Goal: Find specific page/section: Find specific page/section

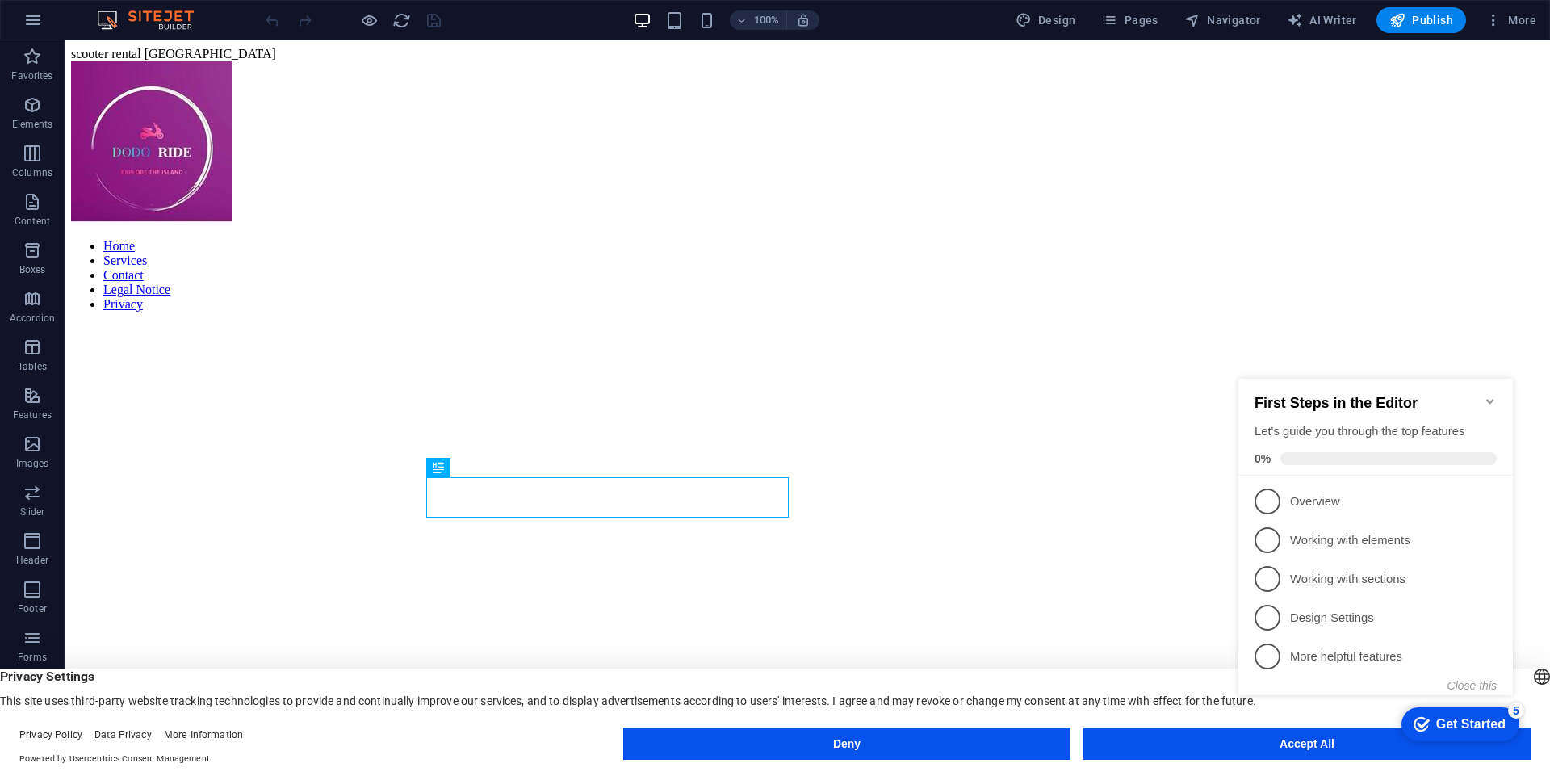
scroll to position [453, 0]
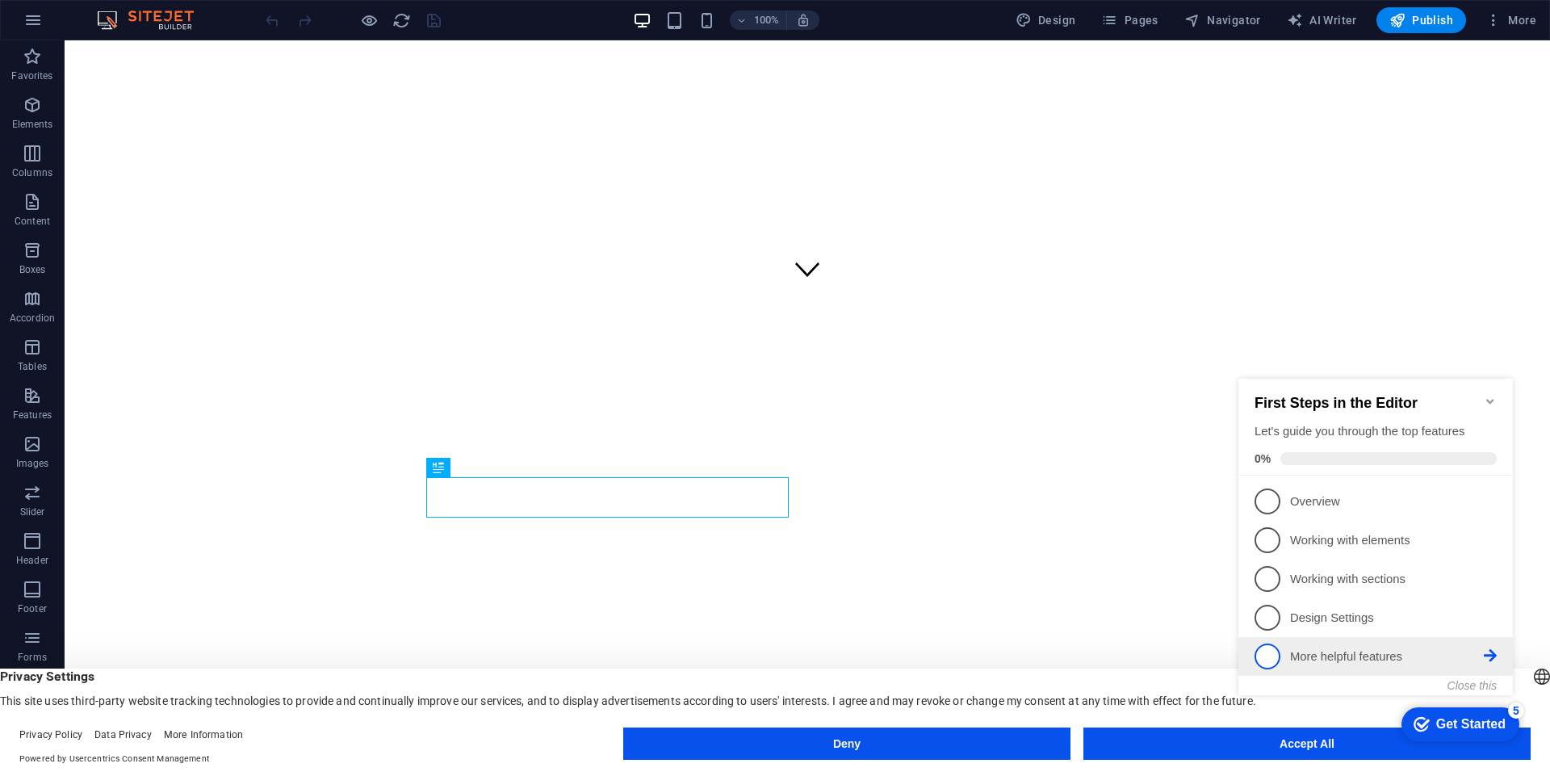
click at [1496, 646] on li "5 More helpful features - incomplete" at bounding box center [1375, 656] width 274 height 39
click at [1496, 646] on div "checkmark Get Started 5 First Steps in the Editor Let's guide you through the t…" at bounding box center [1379, 551] width 294 height 392
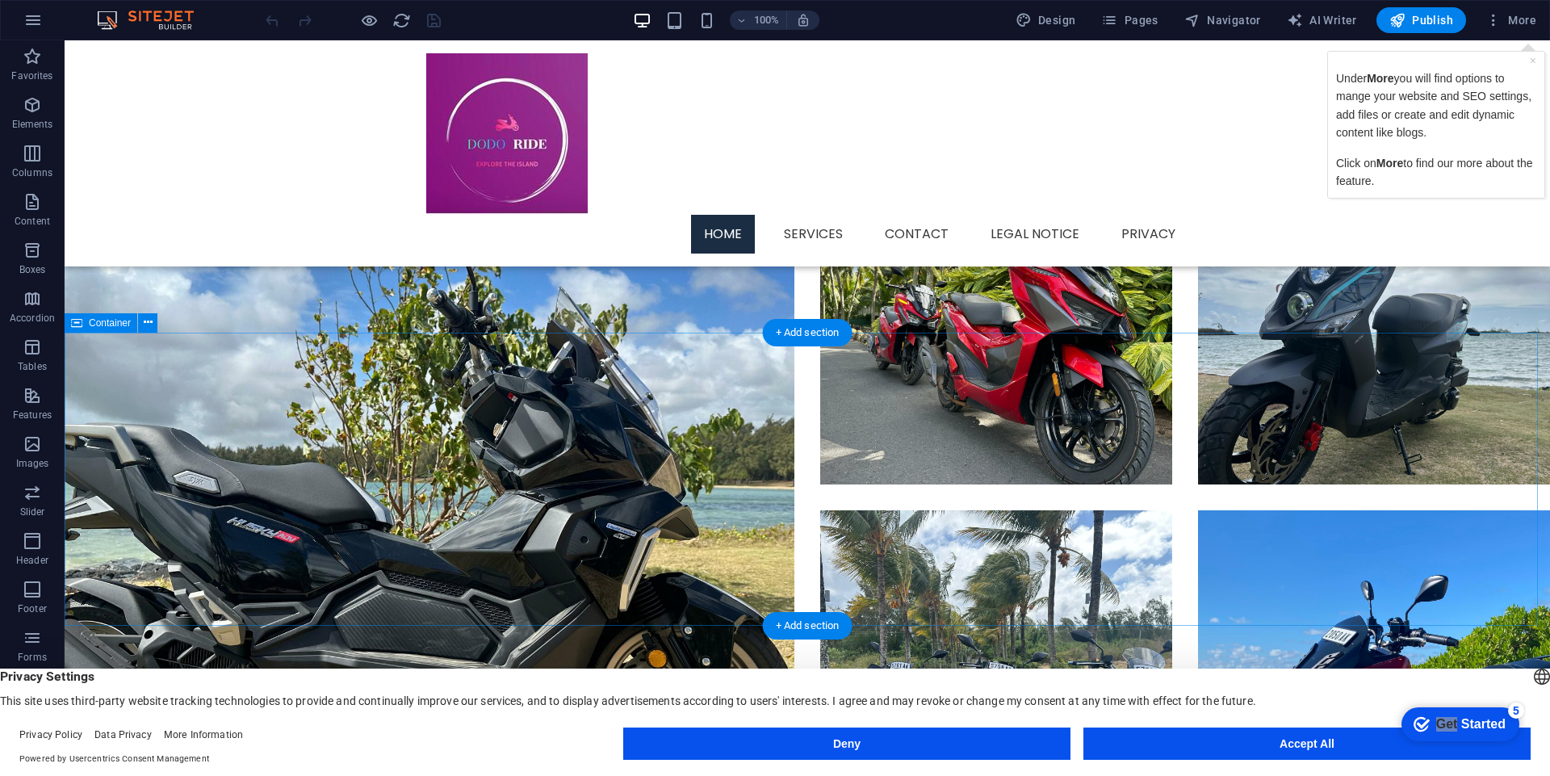
scroll to position [1457, 0]
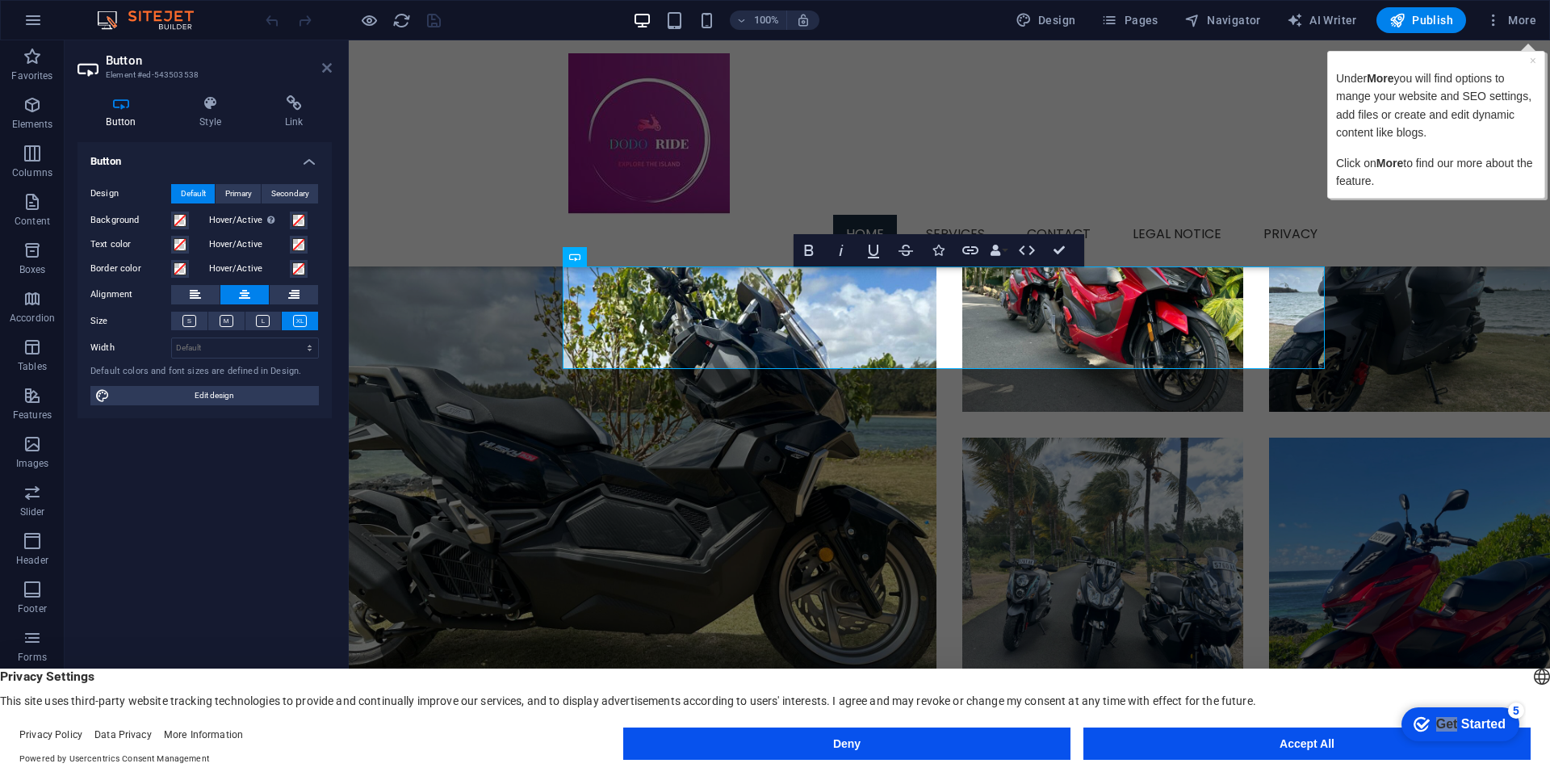
click at [327, 67] on icon at bounding box center [327, 67] width 10 height 13
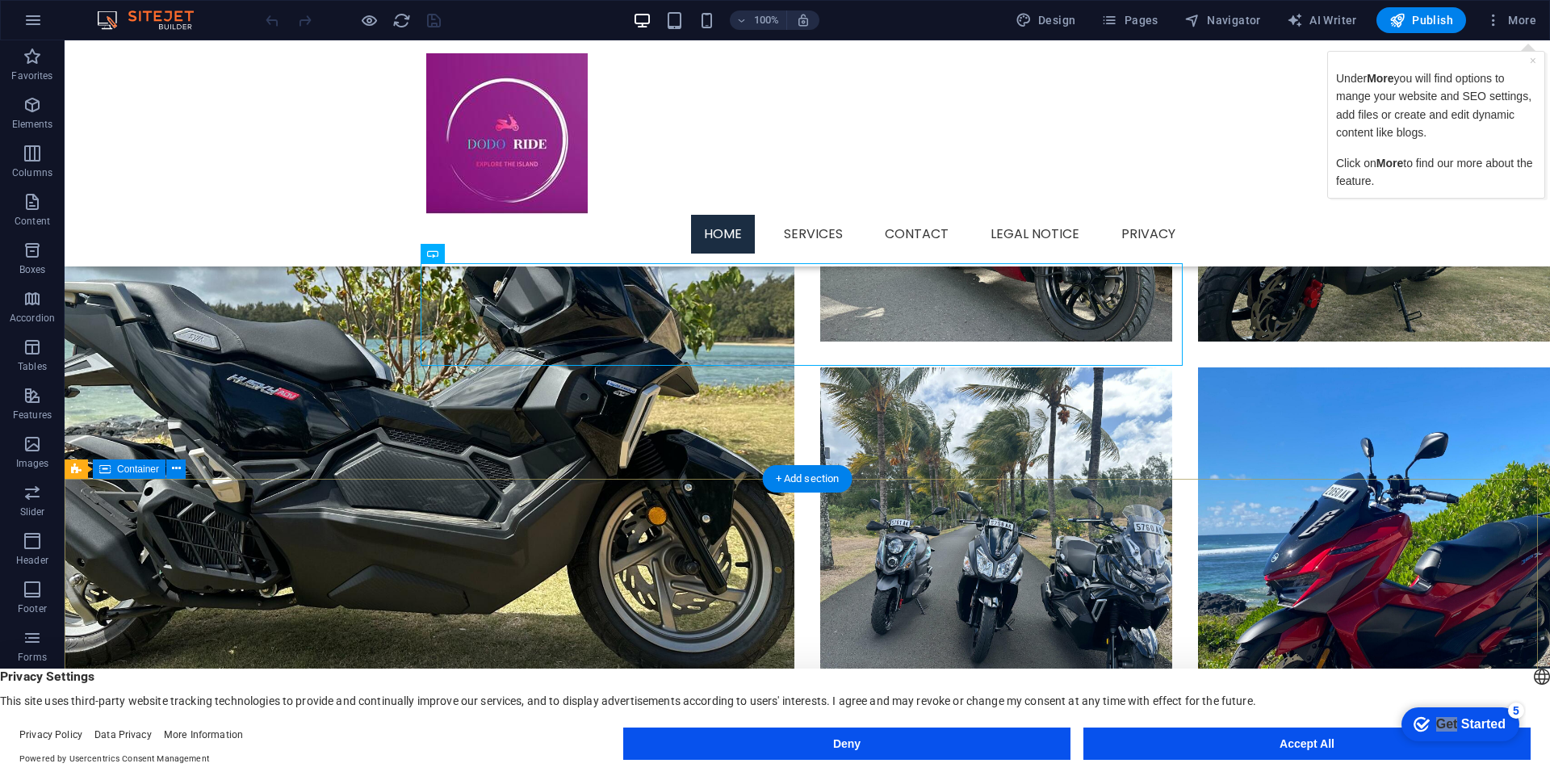
scroll to position [1602, 0]
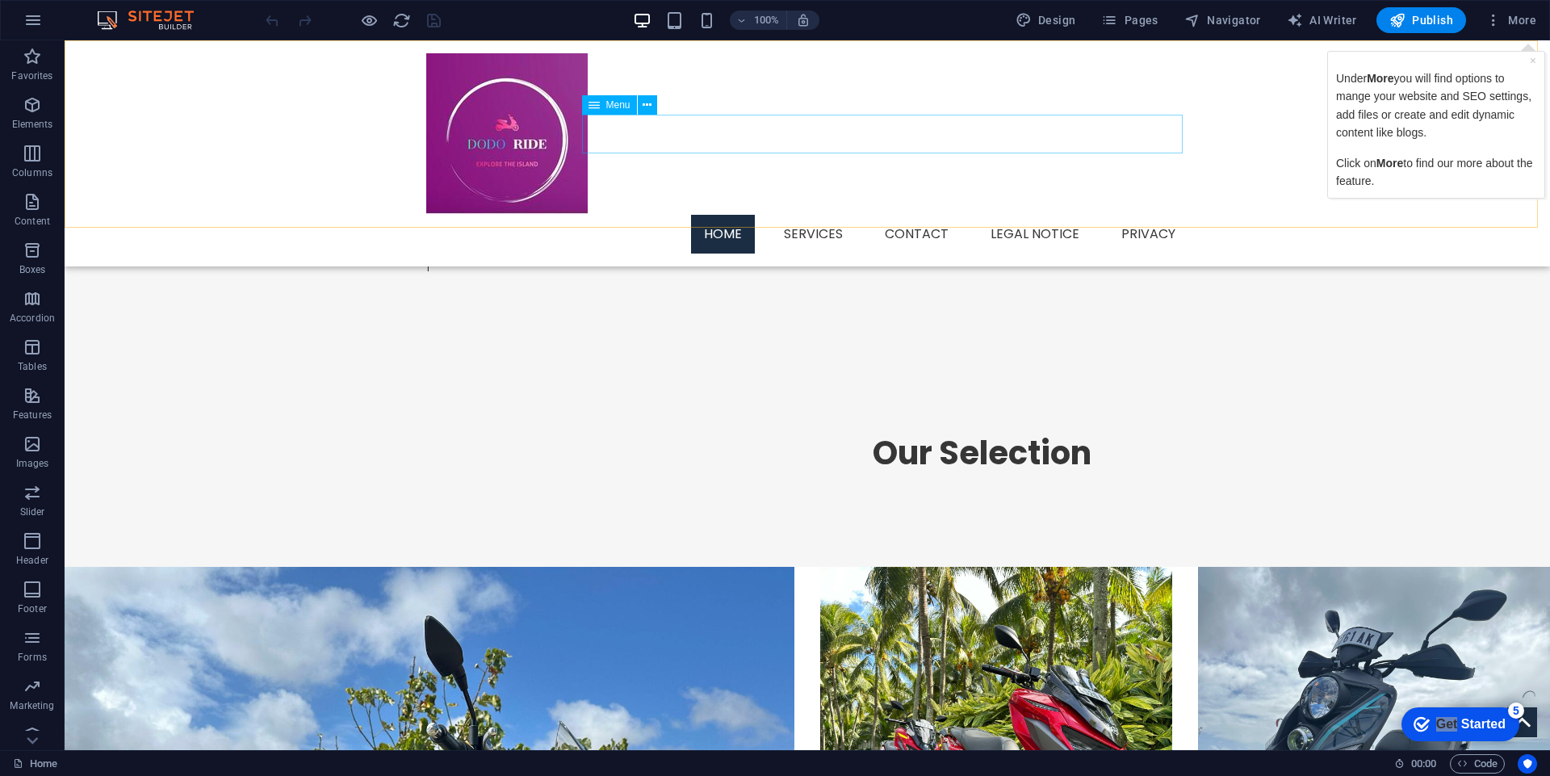
click at [818, 215] on nav "Home Services Contact Legal Notice Privacy" at bounding box center [807, 234] width 762 height 39
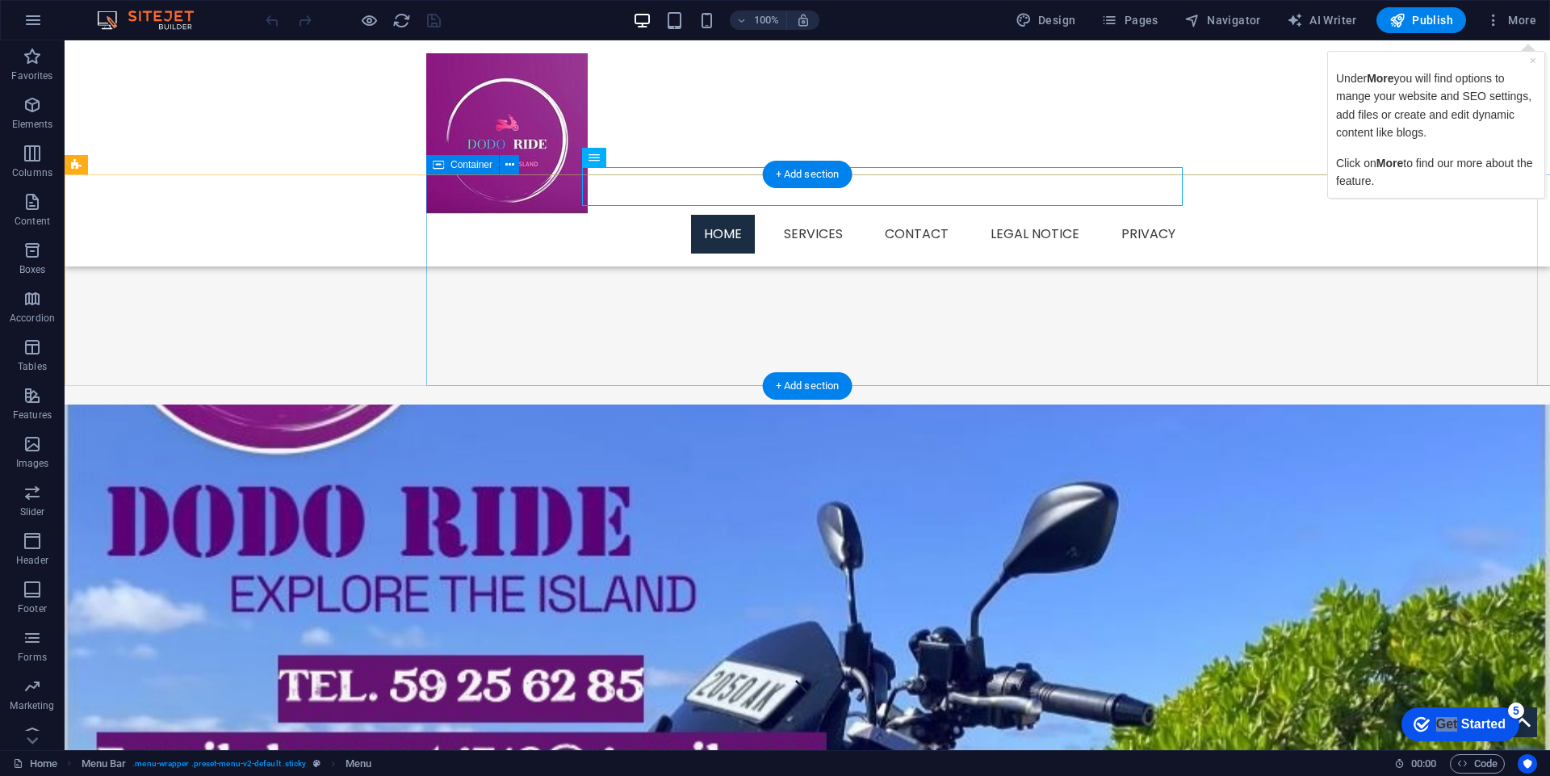
scroll to position [4, 0]
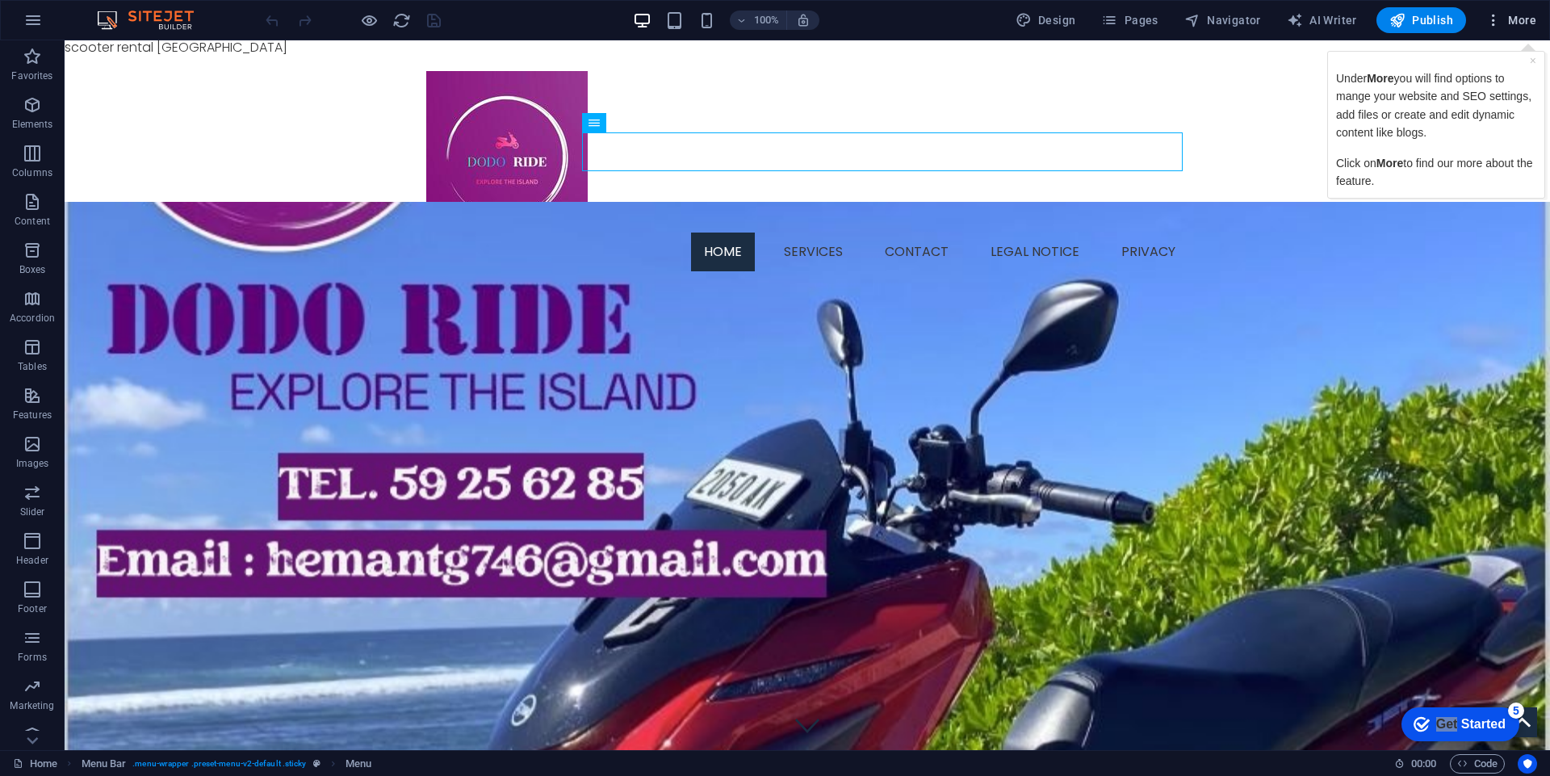
click at [1493, 18] on icon "button" at bounding box center [1493, 20] width 16 height 16
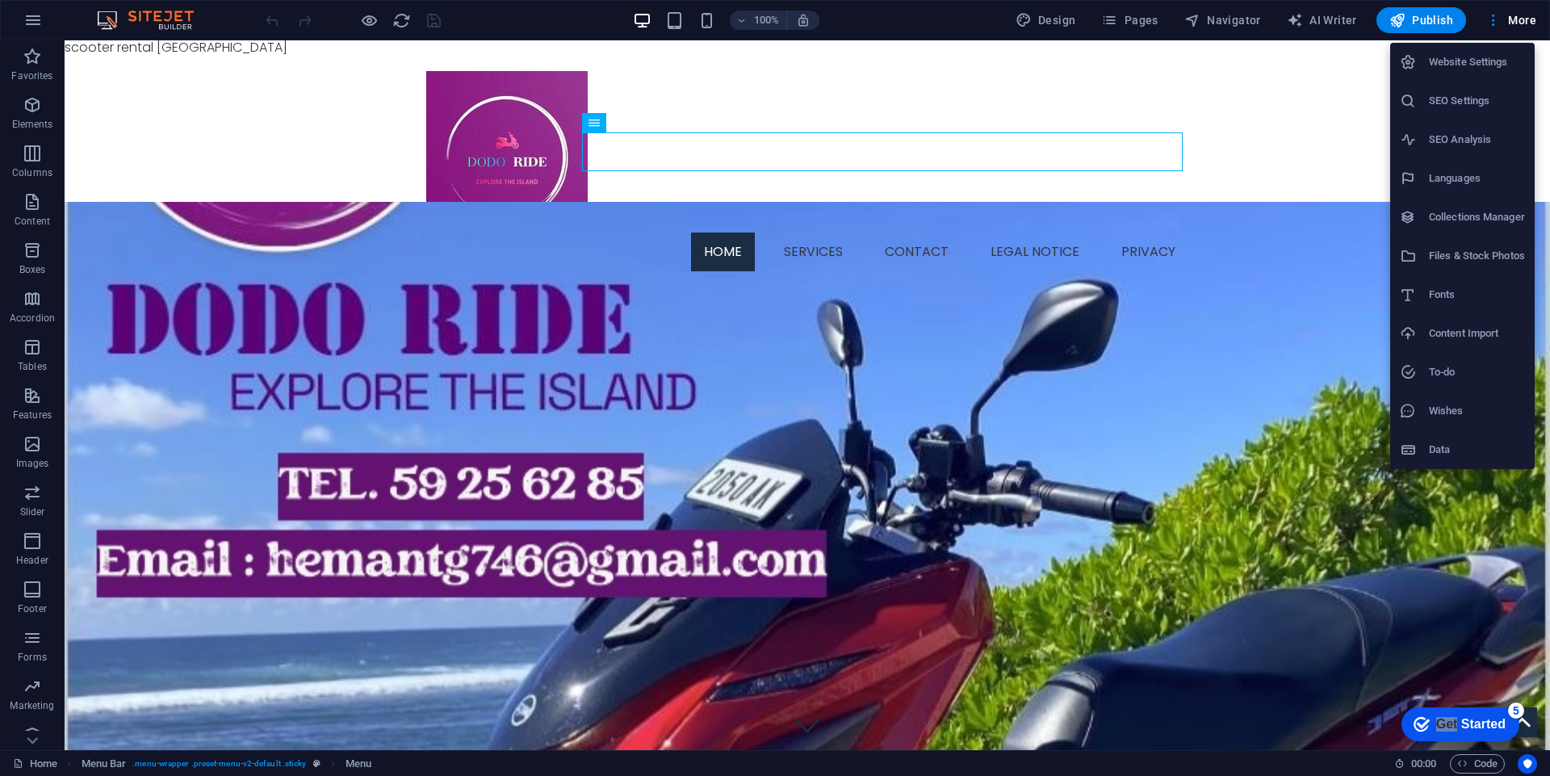
scroll to position [0, 0]
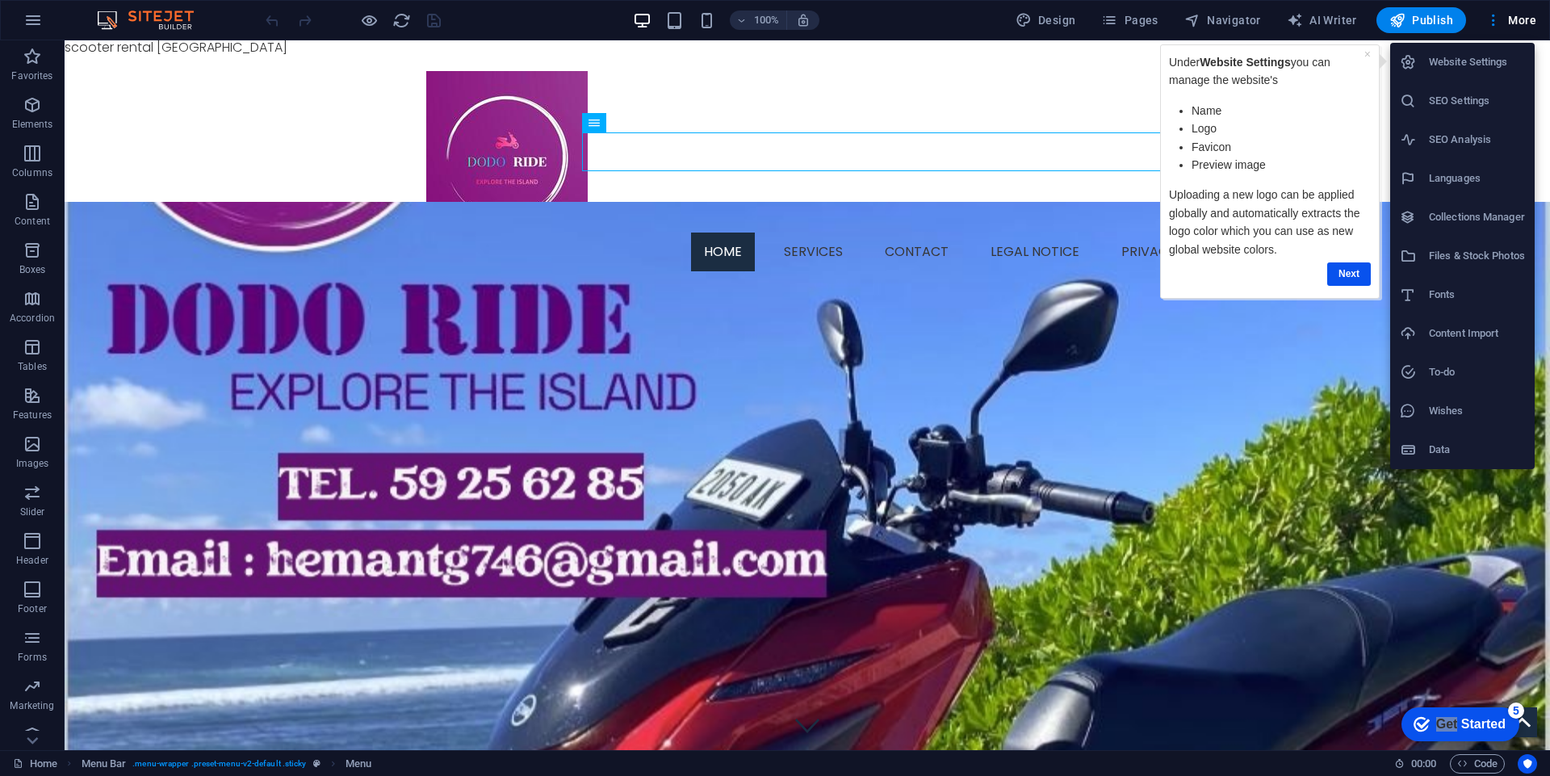
click at [31, 14] on div at bounding box center [775, 388] width 1550 height 776
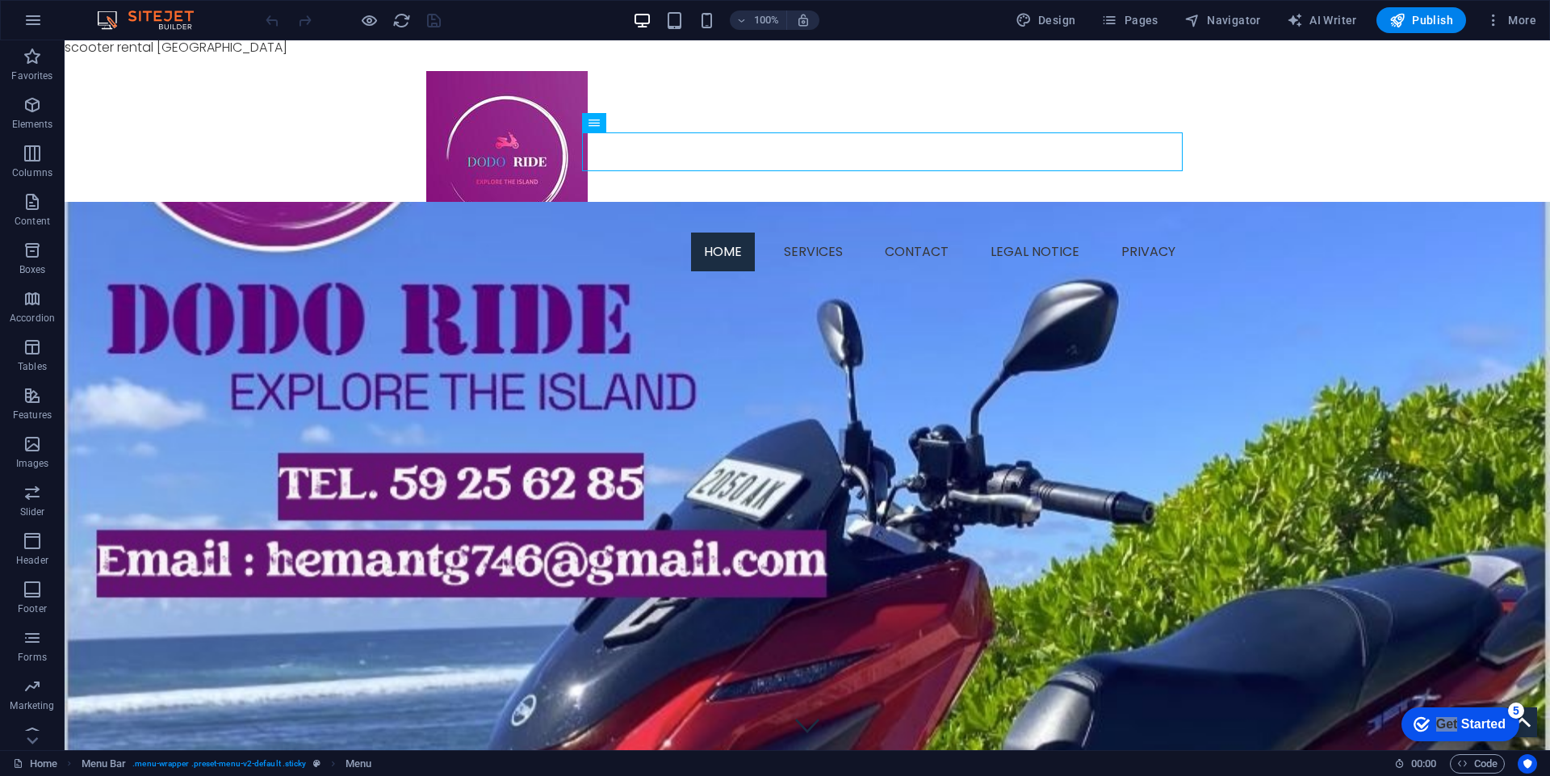
click at [31, 14] on icon "button" at bounding box center [32, 19] width 19 height 19
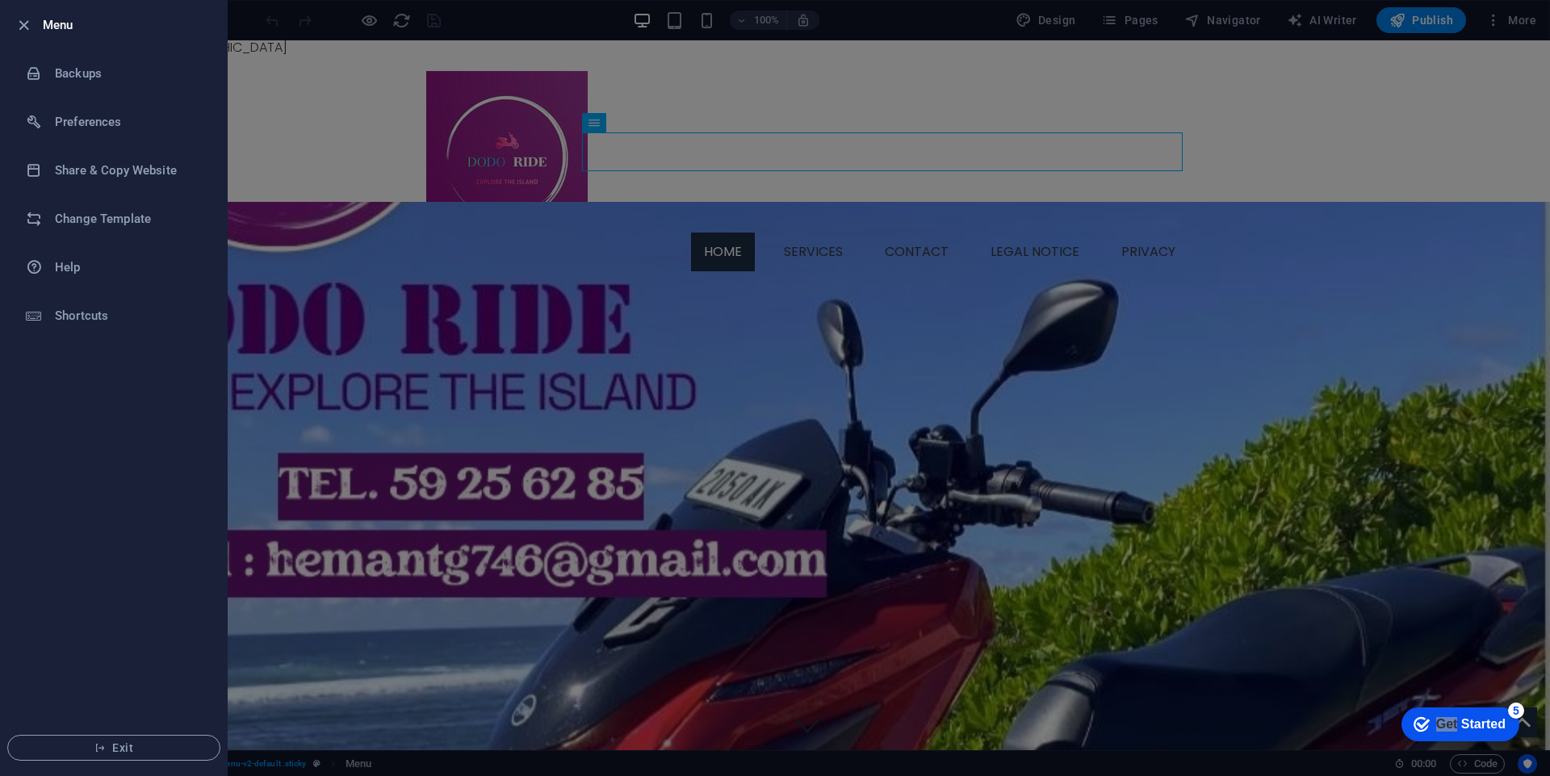
click at [10, 21] on li "Menu" at bounding box center [114, 25] width 226 height 48
click at [24, 23] on icon "button" at bounding box center [24, 25] width 19 height 19
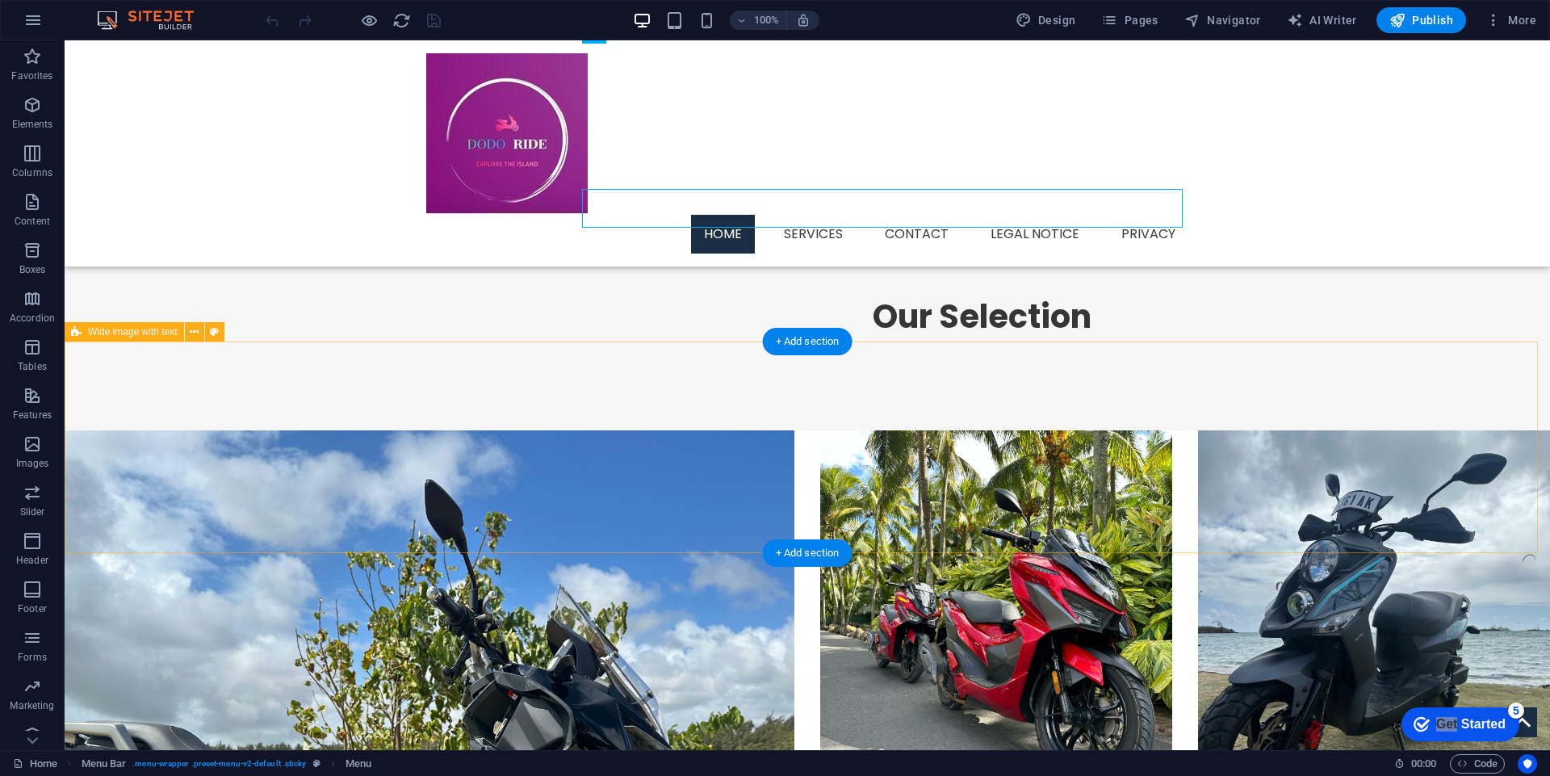
scroll to position [1166, 0]
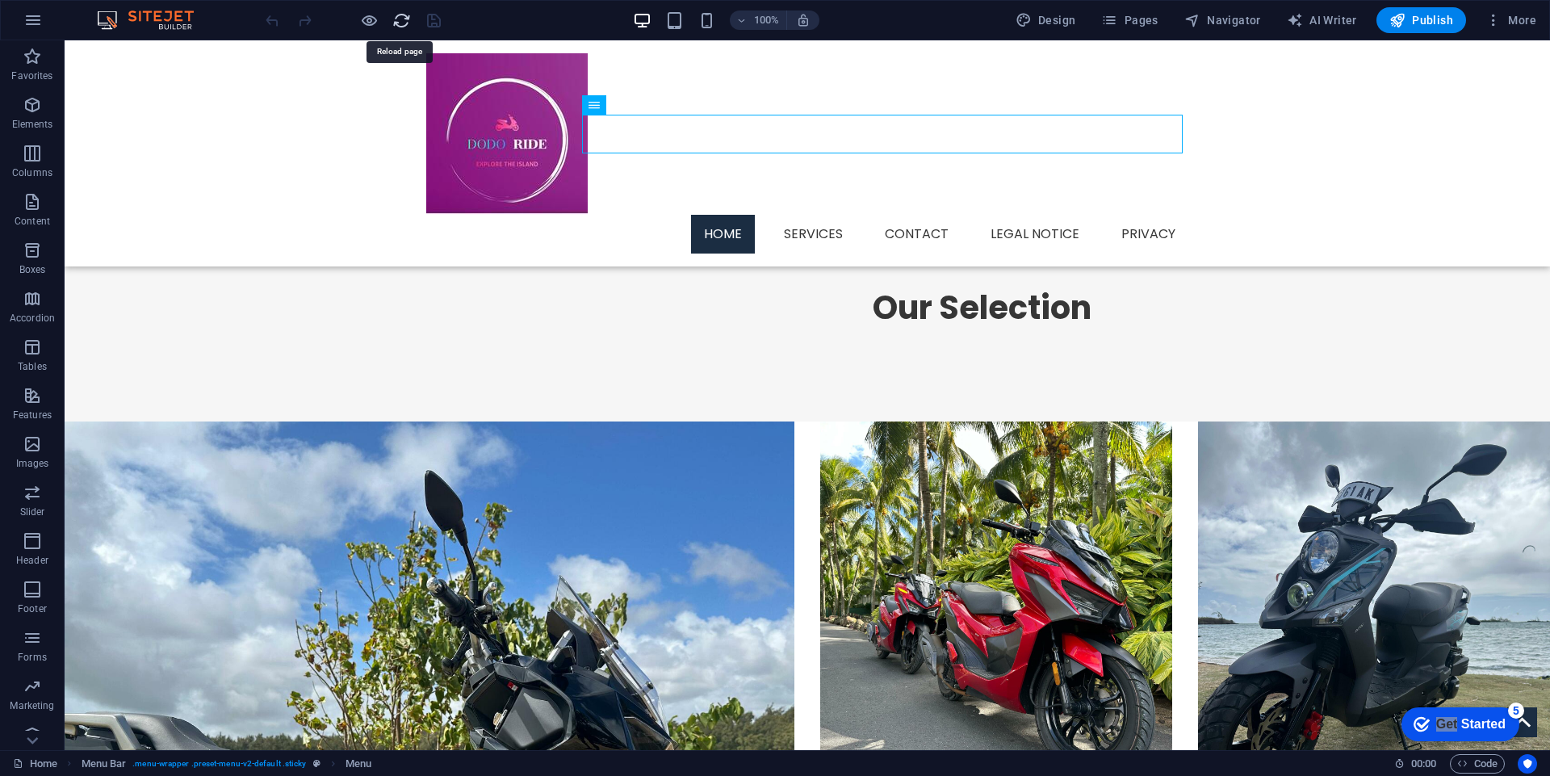
click at [392, 24] on icon "reload" at bounding box center [401, 20] width 19 height 19
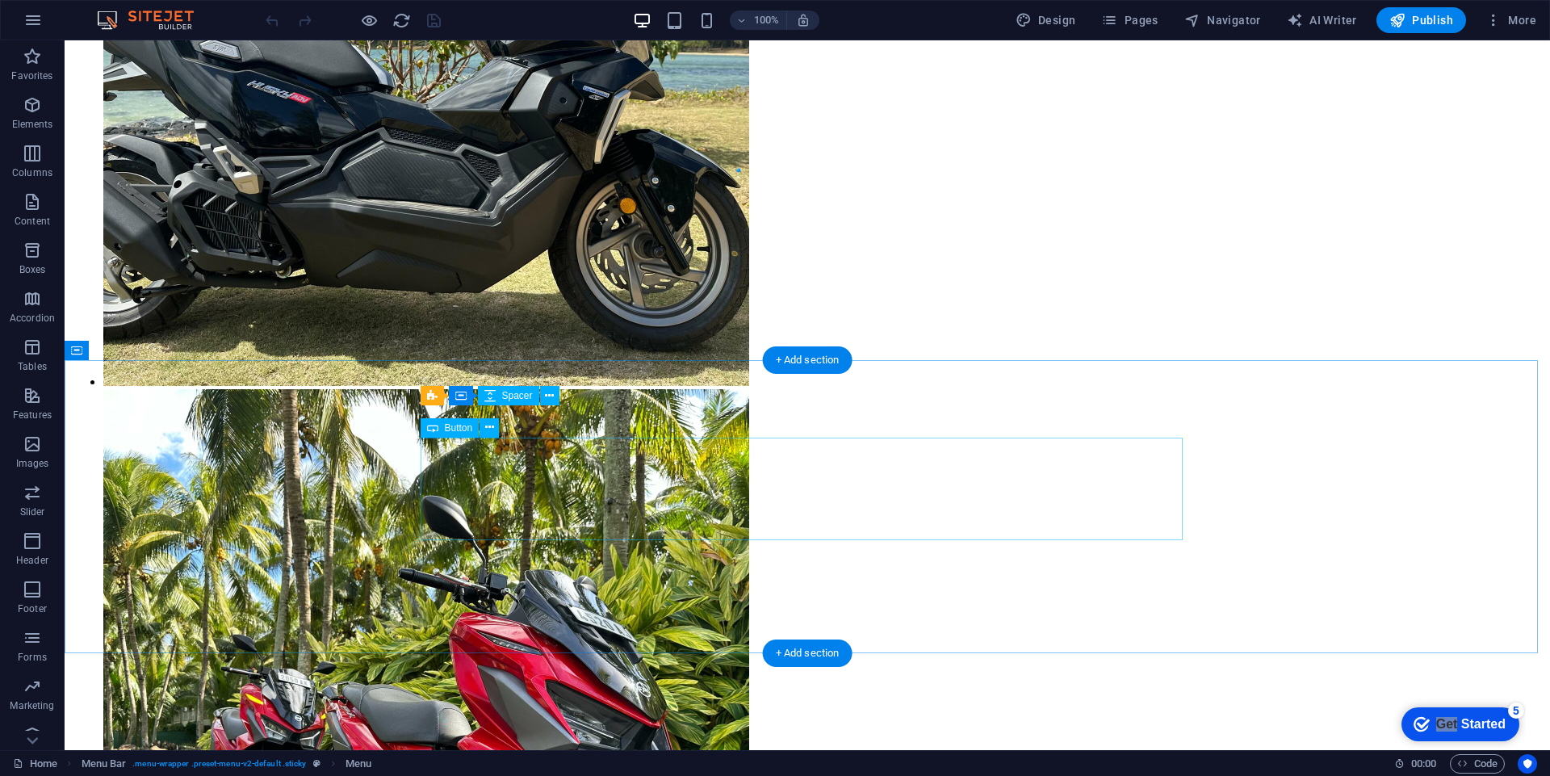
scroll to position [1600, 0]
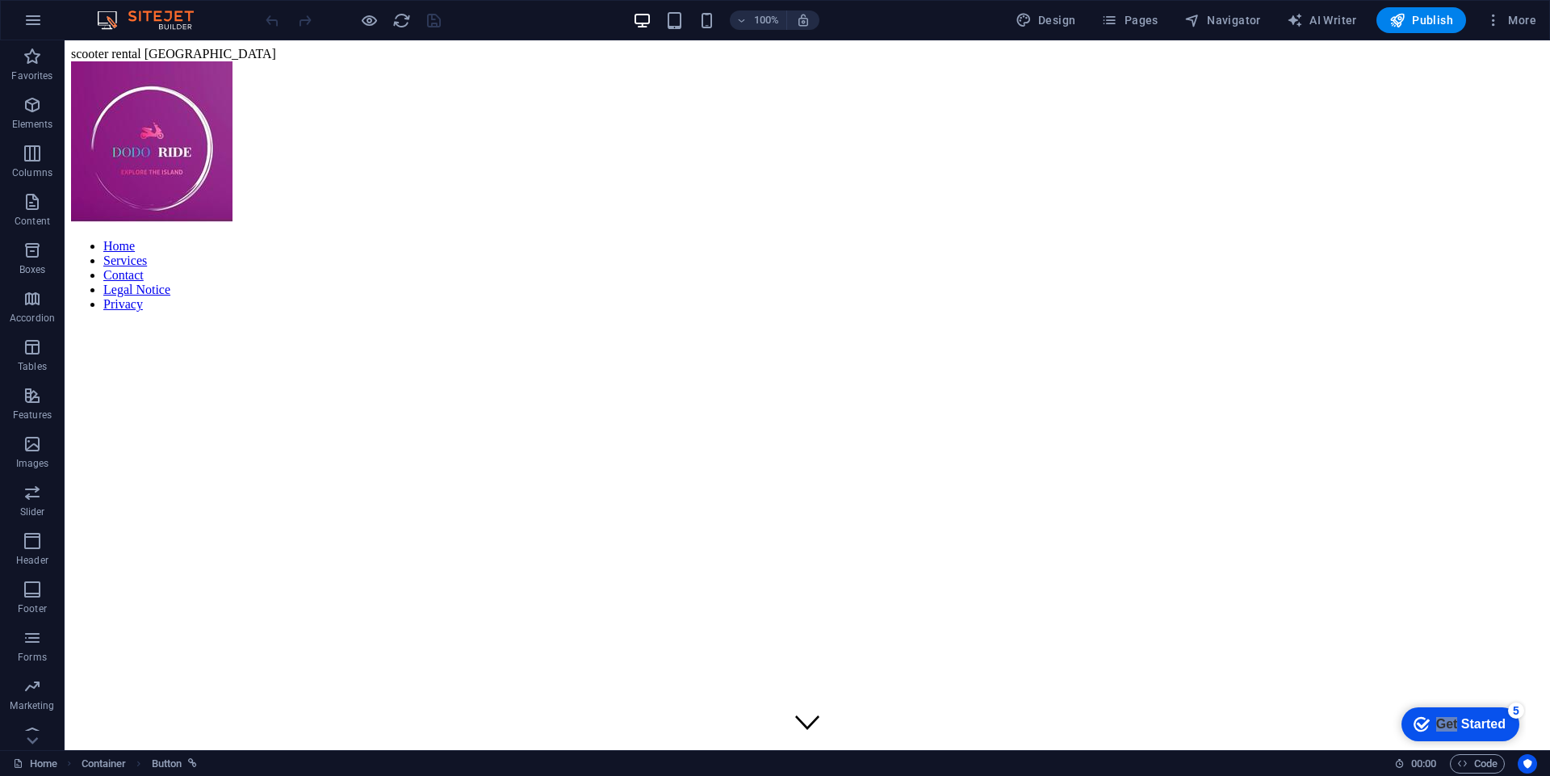
scroll to position [1166, 0]
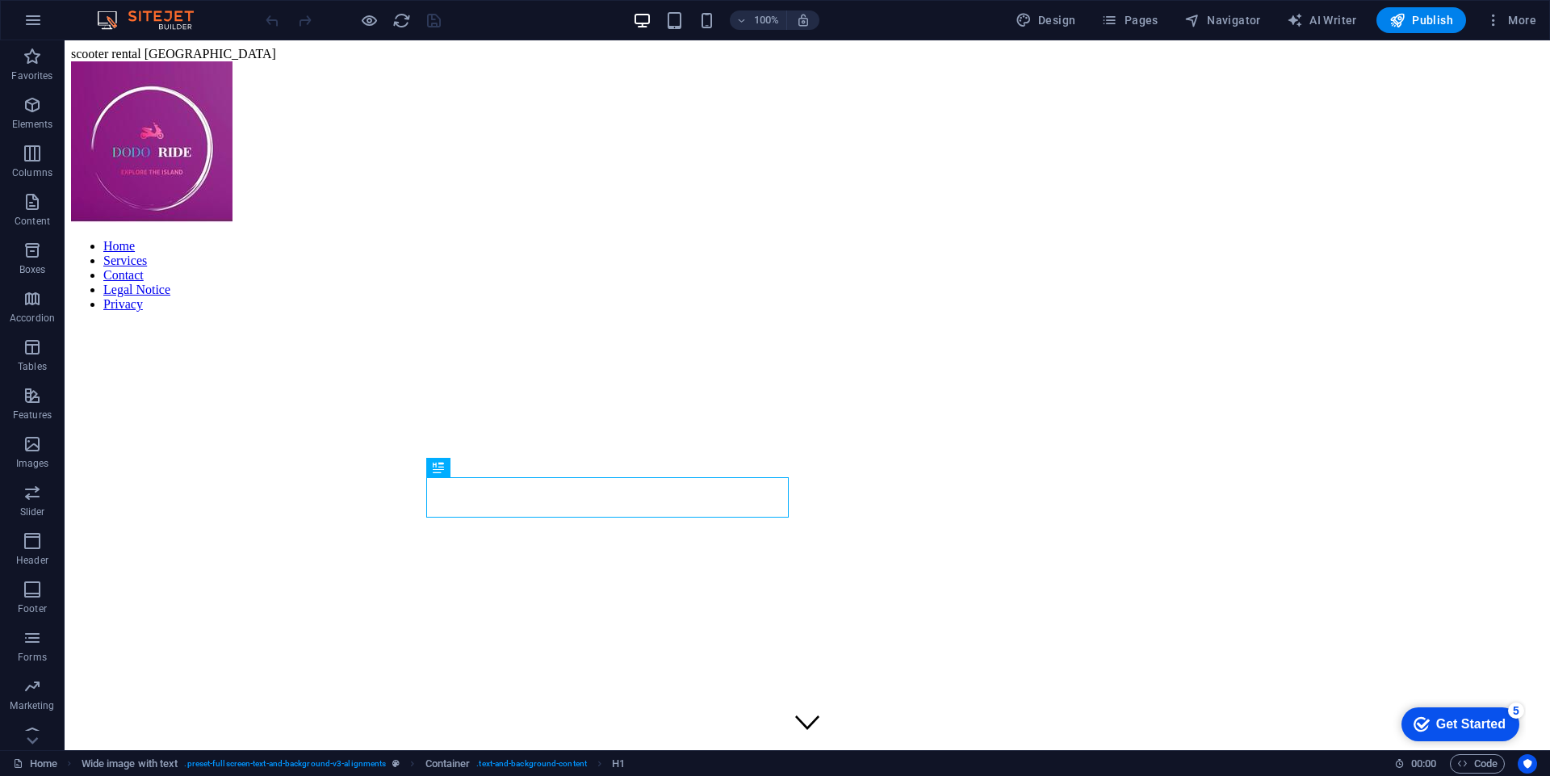
scroll to position [453, 0]
